Goal: Information Seeking & Learning: Learn about a topic

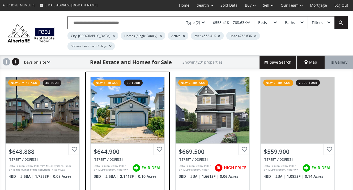
click at [117, 157] on div "[STREET_ADDRESS]" at bounding box center [128, 159] width 68 height 5
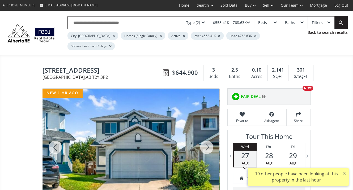
click at [206, 140] on div at bounding box center [207, 147] width 26 height 117
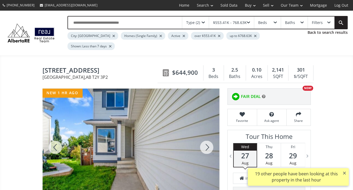
click at [206, 140] on div at bounding box center [207, 147] width 26 height 117
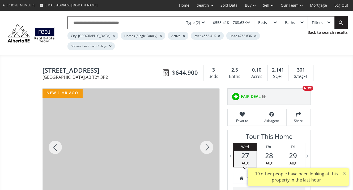
click at [206, 140] on div at bounding box center [207, 147] width 26 height 117
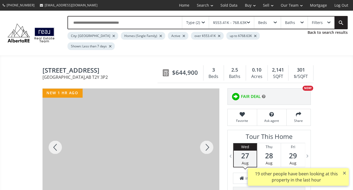
click at [206, 140] on div at bounding box center [207, 147] width 26 height 117
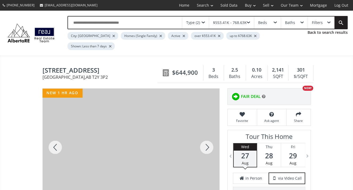
click at [206, 140] on div at bounding box center [207, 147] width 26 height 117
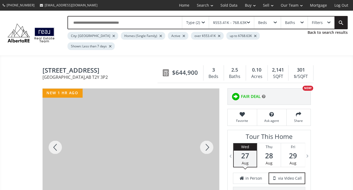
click at [206, 140] on div at bounding box center [207, 147] width 26 height 117
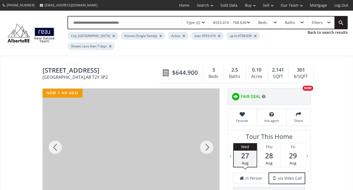
click at [206, 140] on div at bounding box center [207, 147] width 26 height 117
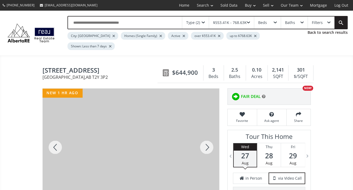
click at [206, 140] on div at bounding box center [207, 147] width 26 height 117
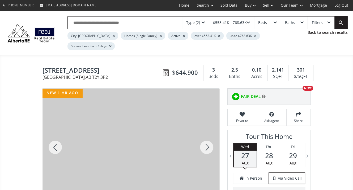
click at [206, 140] on div at bounding box center [207, 147] width 26 height 117
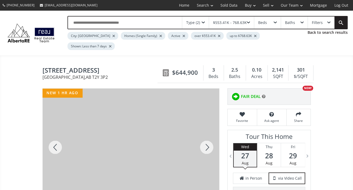
click at [206, 140] on div at bounding box center [207, 147] width 26 height 117
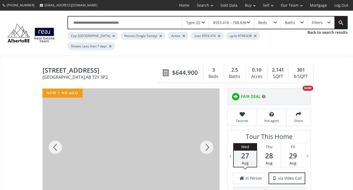
click at [206, 140] on div at bounding box center [207, 147] width 26 height 117
click at [207, 136] on div at bounding box center [207, 147] width 26 height 117
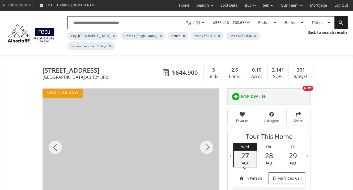
click at [209, 137] on div at bounding box center [207, 147] width 26 height 117
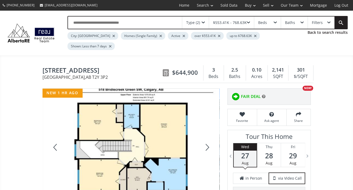
click at [209, 137] on div at bounding box center [207, 147] width 26 height 117
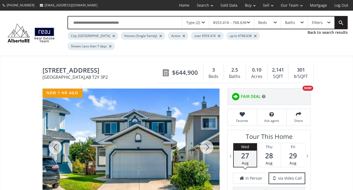
click at [209, 137] on div at bounding box center [207, 147] width 26 height 117
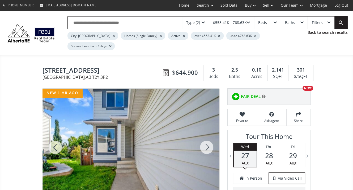
click at [57, 133] on div at bounding box center [56, 147] width 26 height 117
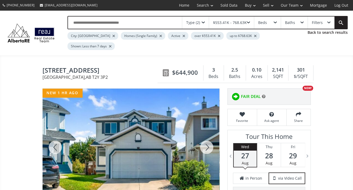
click at [210, 136] on div at bounding box center [207, 147] width 26 height 117
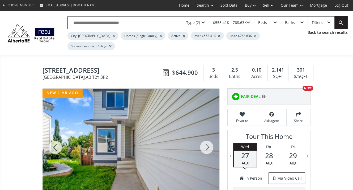
click at [210, 136] on div at bounding box center [207, 147] width 26 height 117
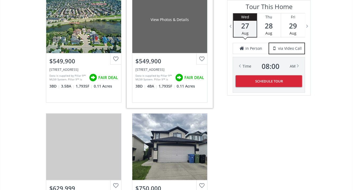
scroll to position [824, 0]
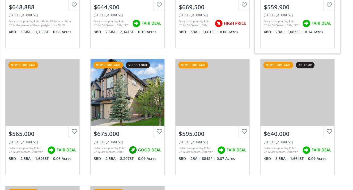
scroll to position [186, 0]
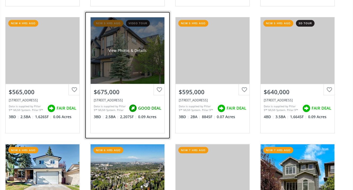
click at [122, 85] on div "$675,000" at bounding box center [128, 91] width 74 height 14
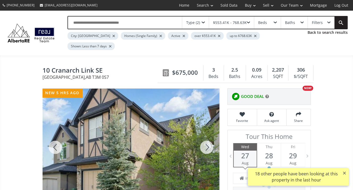
click at [208, 133] on div at bounding box center [207, 147] width 26 height 117
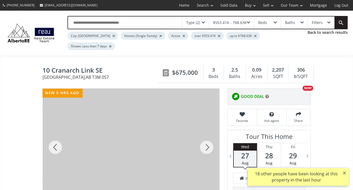
click at [208, 133] on div at bounding box center [207, 147] width 26 height 117
drag, startPoint x: 59, startPoint y: 136, endPoint x: 99, endPoint y: 117, distance: 43.8
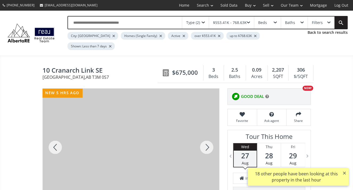
click at [59, 134] on div at bounding box center [56, 147] width 26 height 117
click at [207, 136] on div at bounding box center [207, 147] width 26 height 117
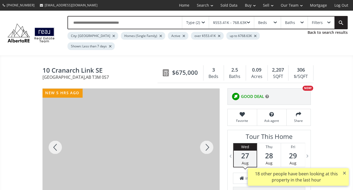
click at [207, 136] on div at bounding box center [207, 147] width 26 height 117
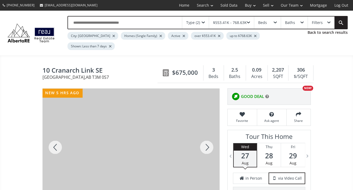
click at [54, 133] on div at bounding box center [56, 147] width 26 height 117
click at [206, 136] on div at bounding box center [207, 147] width 26 height 117
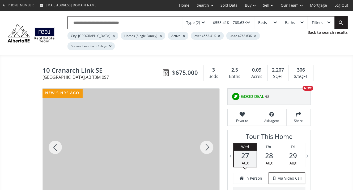
click at [206, 136] on div at bounding box center [207, 147] width 26 height 117
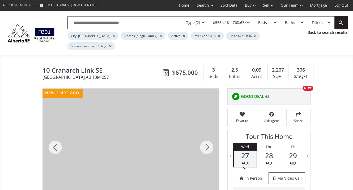
click at [206, 136] on div at bounding box center [207, 147] width 26 height 117
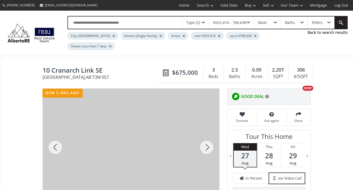
click at [206, 136] on div at bounding box center [207, 147] width 26 height 117
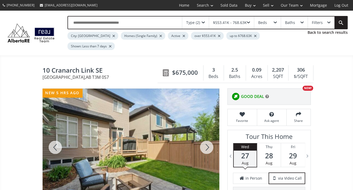
click at [206, 136] on div at bounding box center [207, 147] width 26 height 117
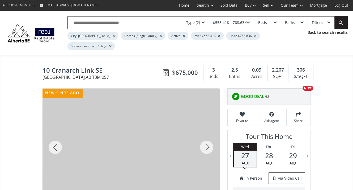
click at [206, 136] on div at bounding box center [207, 147] width 26 height 117
click at [211, 136] on div at bounding box center [207, 147] width 26 height 117
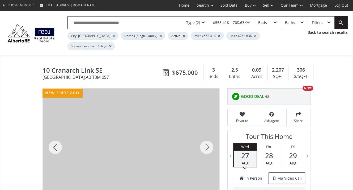
click at [211, 136] on div at bounding box center [207, 147] width 26 height 117
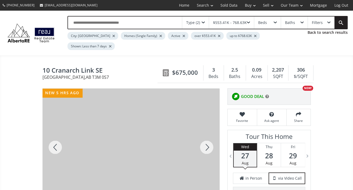
click at [211, 136] on div at bounding box center [207, 147] width 26 height 117
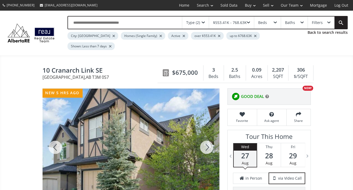
click at [211, 136] on div at bounding box center [207, 147] width 26 height 117
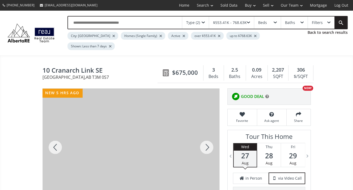
click at [211, 136] on div at bounding box center [207, 147] width 26 height 117
drag, startPoint x: 55, startPoint y: 136, endPoint x: 63, endPoint y: 128, distance: 10.7
click at [55, 136] on div at bounding box center [56, 147] width 26 height 117
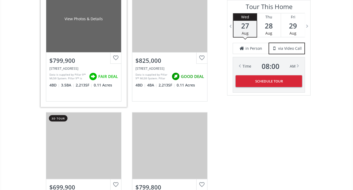
scroll to position [904, 0]
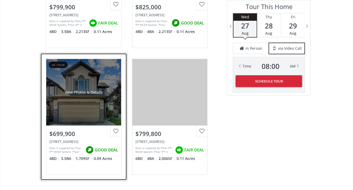
click at [114, 68] on div "View Photos & Details" at bounding box center [83, 92] width 75 height 66
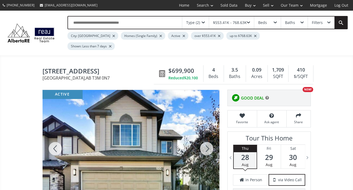
drag, startPoint x: 206, startPoint y: 135, endPoint x: 204, endPoint y: 128, distance: 7.2
click at [206, 134] on div at bounding box center [207, 148] width 26 height 117
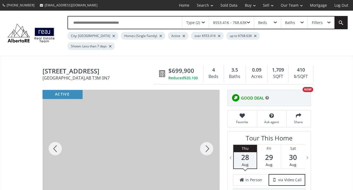
drag, startPoint x: 207, startPoint y: 137, endPoint x: 206, endPoint y: 135, distance: 2.8
click at [207, 136] on div at bounding box center [207, 148] width 26 height 117
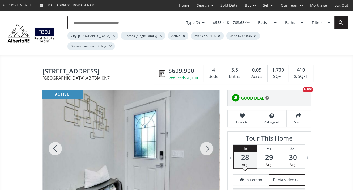
click at [207, 138] on div at bounding box center [207, 148] width 26 height 117
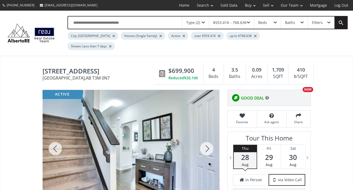
click at [206, 132] on div at bounding box center [207, 148] width 26 height 117
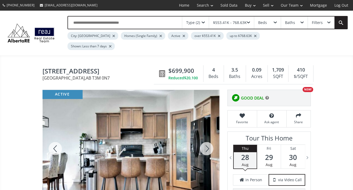
click at [206, 132] on div at bounding box center [207, 148] width 26 height 117
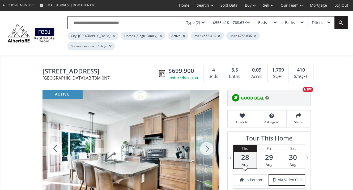
click at [206, 132] on div at bounding box center [207, 148] width 26 height 117
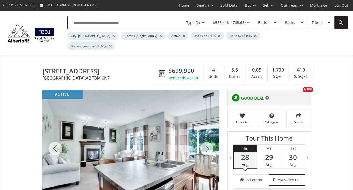
click at [206, 132] on div at bounding box center [207, 148] width 26 height 117
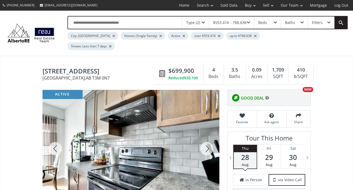
click at [206, 132] on div at bounding box center [207, 148] width 26 height 117
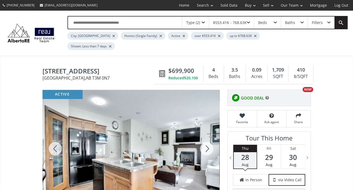
click at [206, 132] on div at bounding box center [207, 148] width 26 height 117
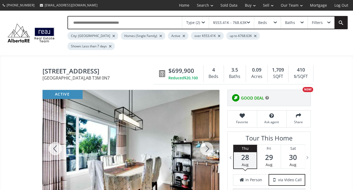
click at [206, 132] on div at bounding box center [207, 148] width 26 height 117
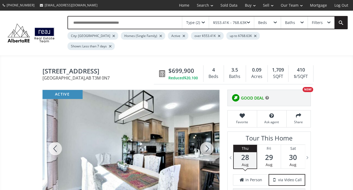
click at [206, 132] on div at bounding box center [207, 148] width 26 height 117
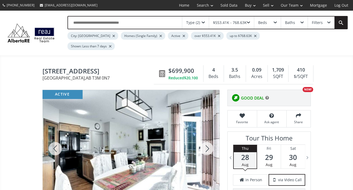
click at [206, 132] on div at bounding box center [207, 148] width 26 height 117
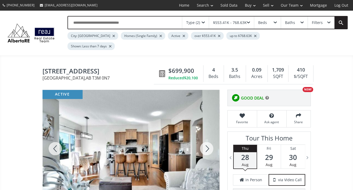
click at [206, 132] on div at bounding box center [207, 148] width 26 height 117
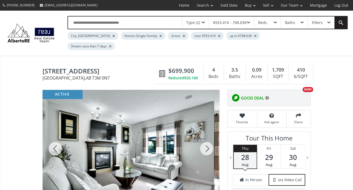
click at [206, 132] on div at bounding box center [207, 148] width 26 height 117
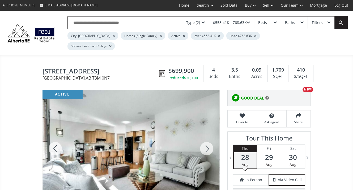
click at [206, 132] on div at bounding box center [207, 148] width 26 height 117
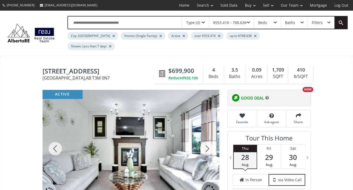
click at [206, 132] on div at bounding box center [207, 148] width 26 height 117
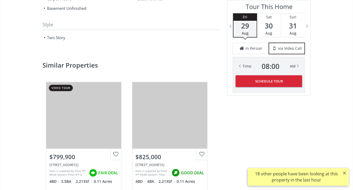
scroll to position [1078, 0]
